Goal: Obtain resource: Download file/media

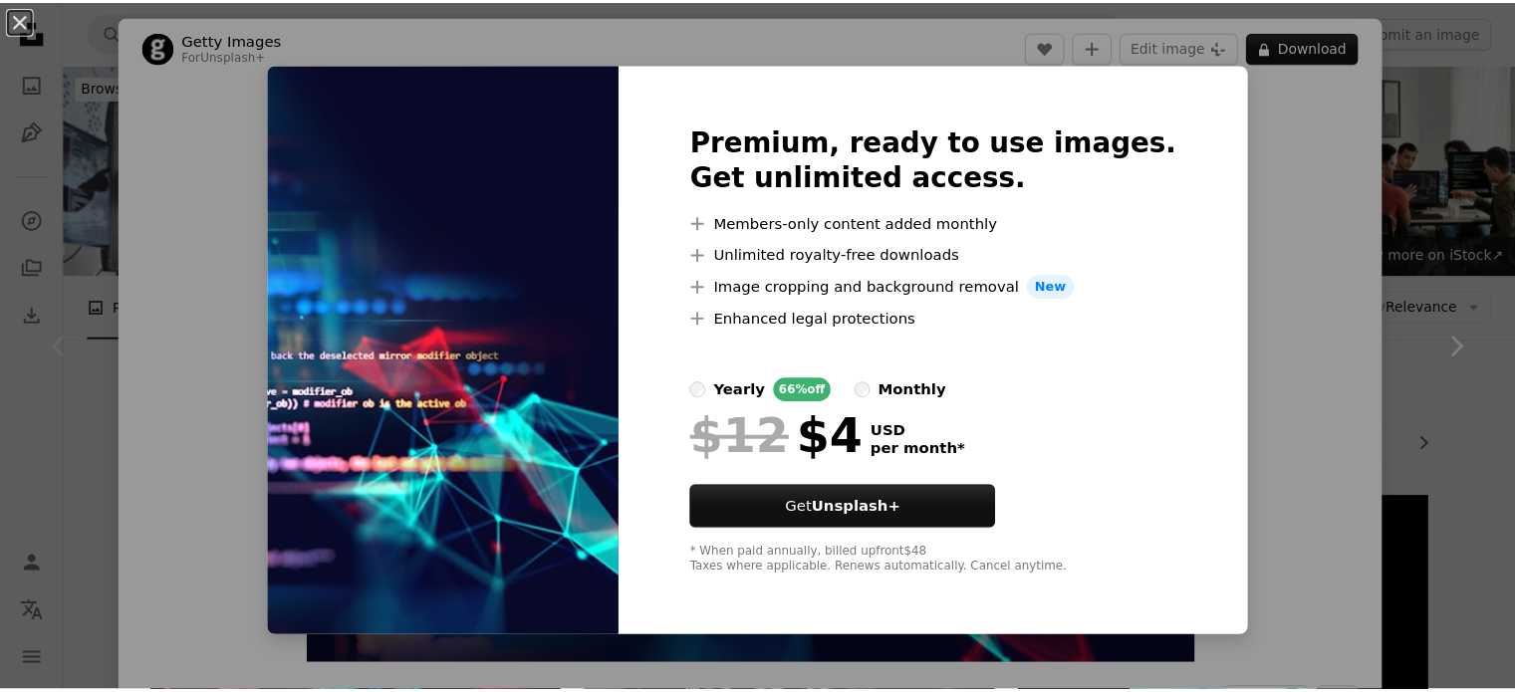
scroll to position [359, 0]
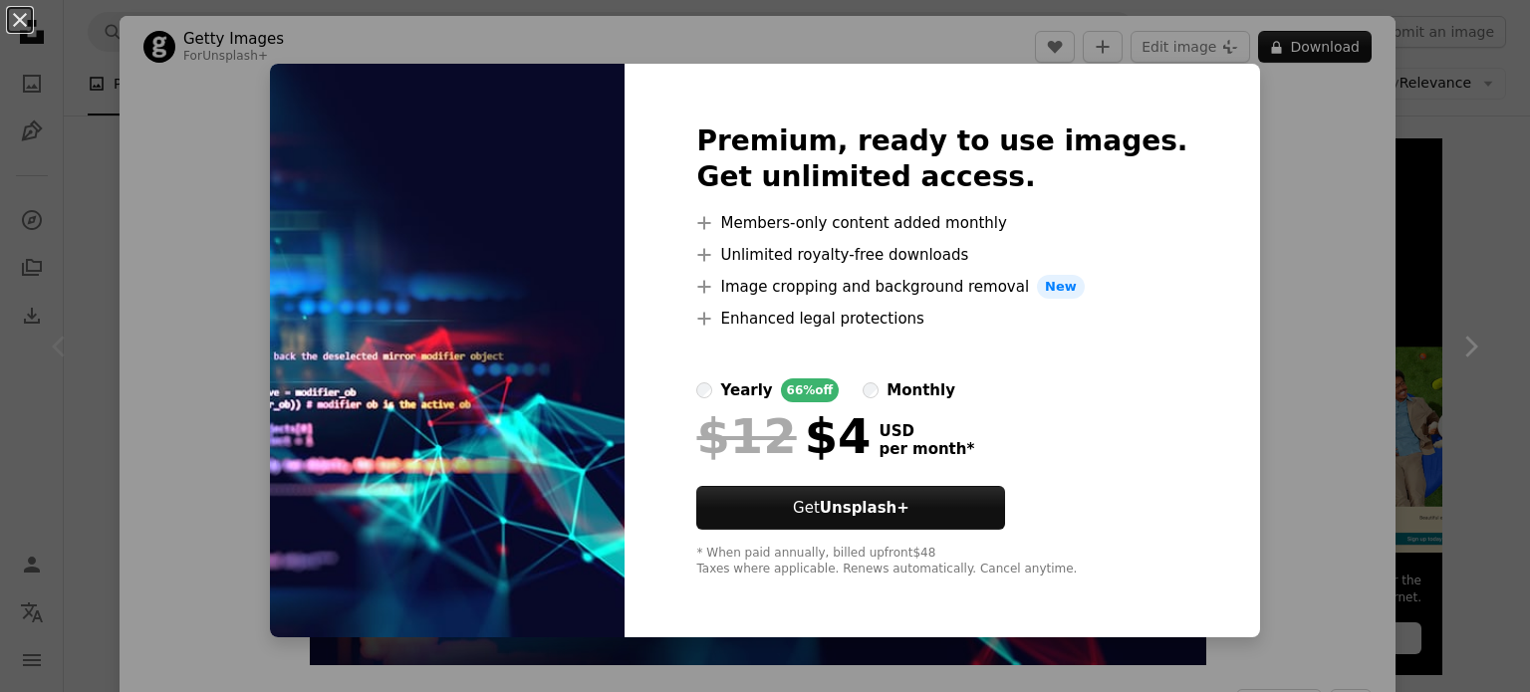
click at [1352, 262] on div "An X shape Premium, ready to use images. Get unlimited access. A plus sign Memb…" at bounding box center [765, 346] width 1530 height 692
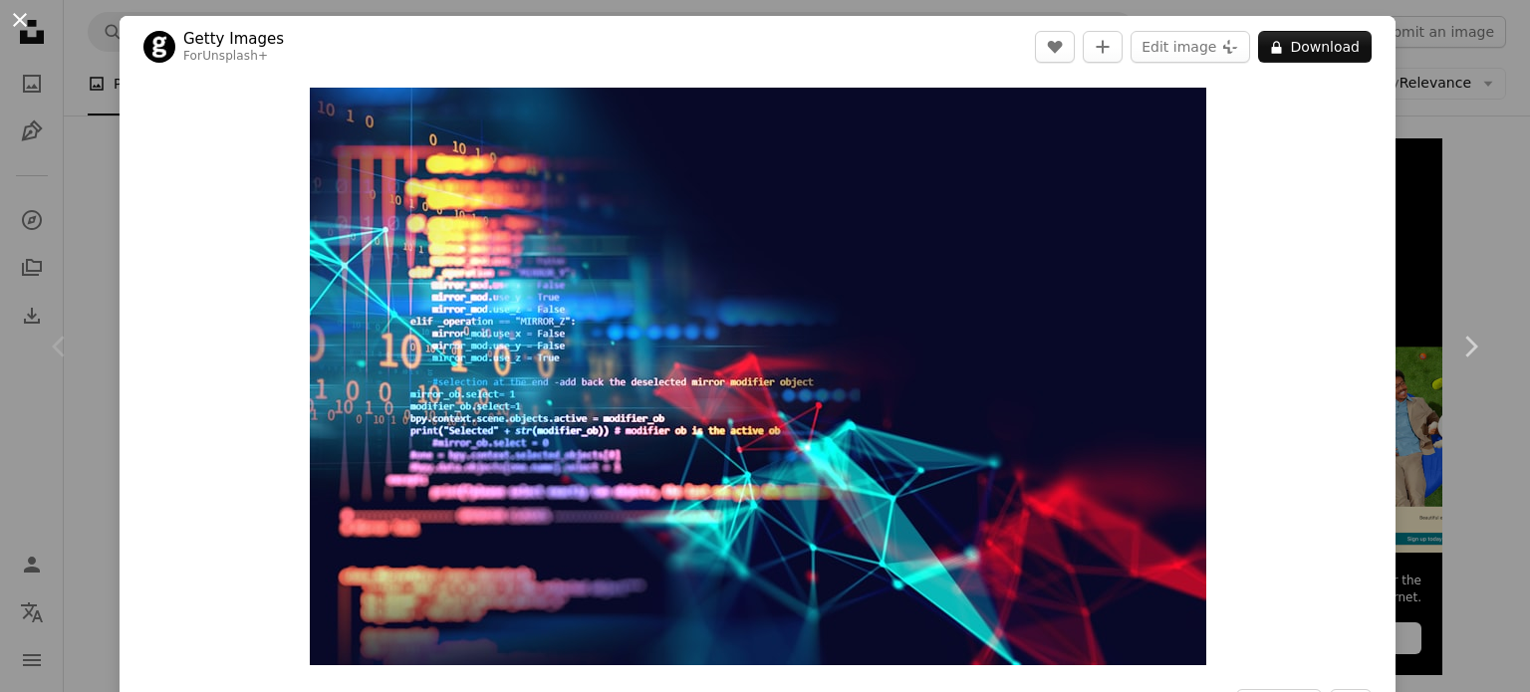
click at [16, 21] on button "An X shape" at bounding box center [20, 20] width 24 height 24
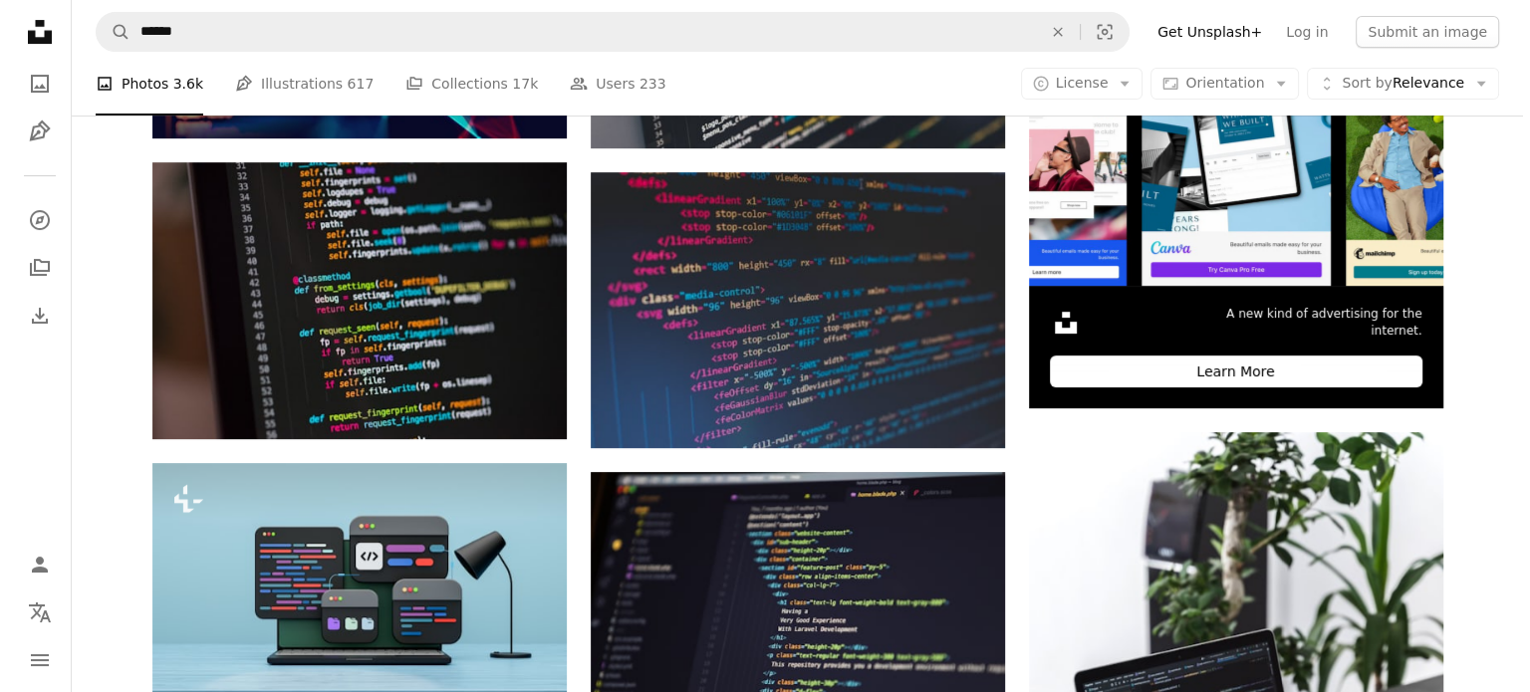
scroll to position [628, 0]
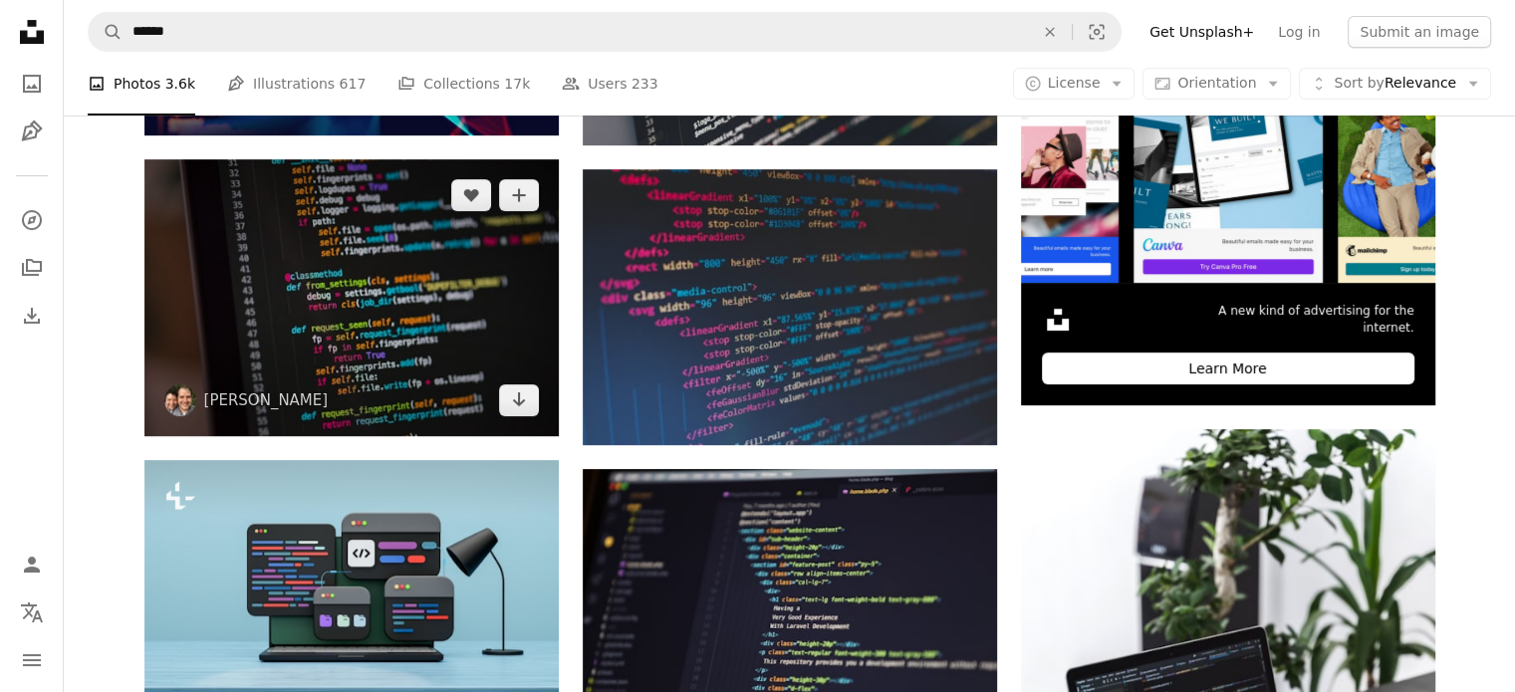
click at [403, 319] on img at bounding box center [351, 297] width 414 height 277
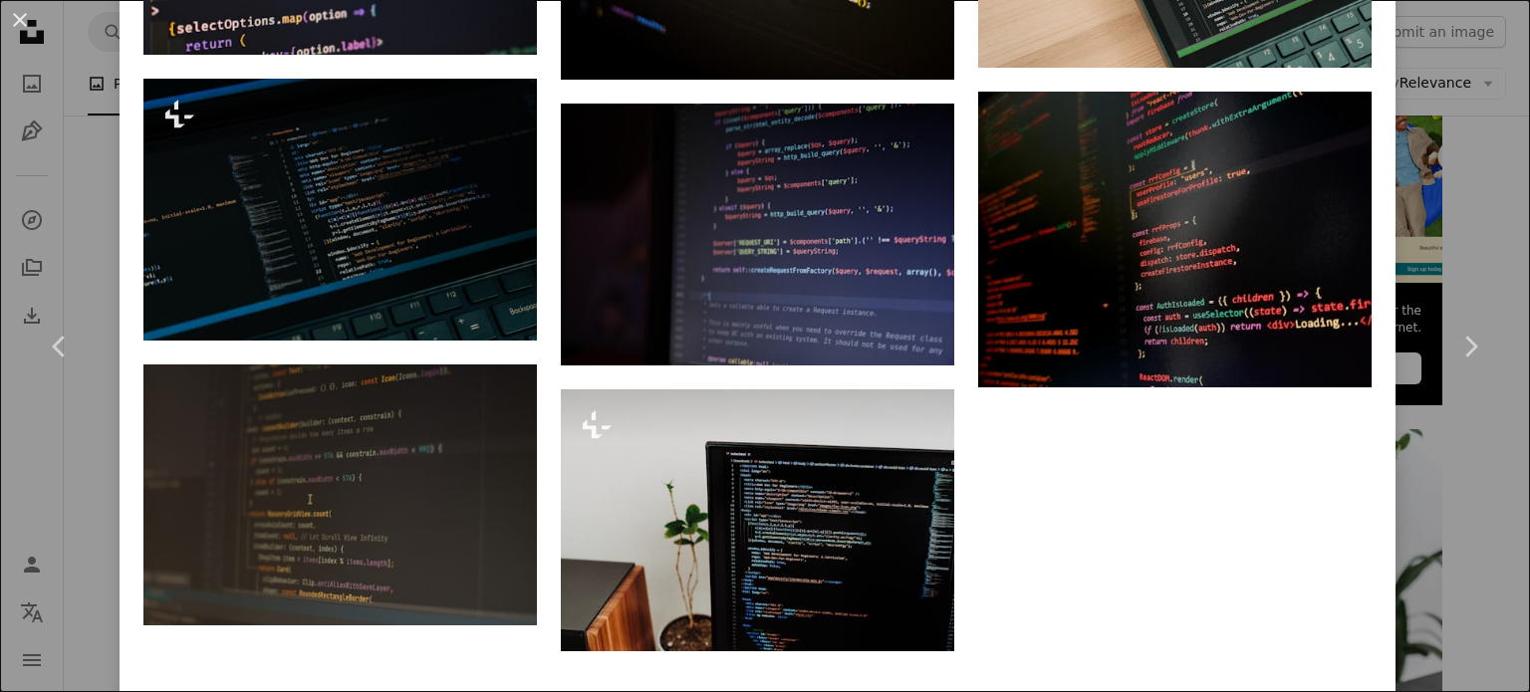
scroll to position [3055, 0]
